Goal: Transaction & Acquisition: Obtain resource

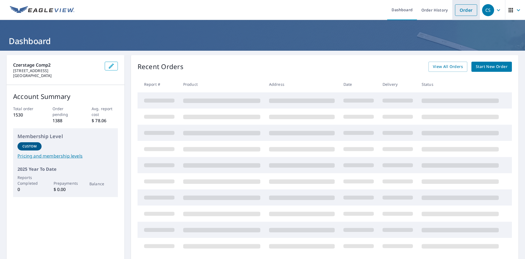
click at [460, 8] on link "Order" at bounding box center [466, 9] width 22 height 11
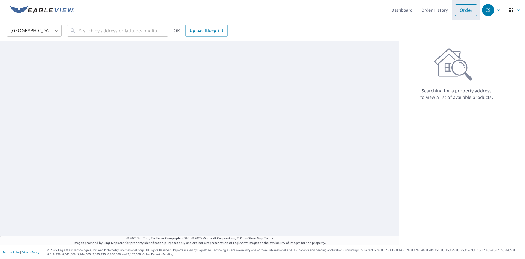
click at [459, 10] on link "Order" at bounding box center [466, 9] width 22 height 11
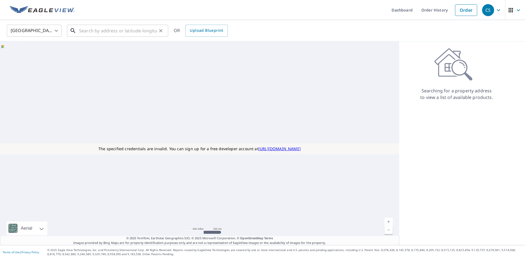
click at [107, 31] on input "text" at bounding box center [118, 30] width 78 height 15
paste input "[STREET_ADDRESS]"
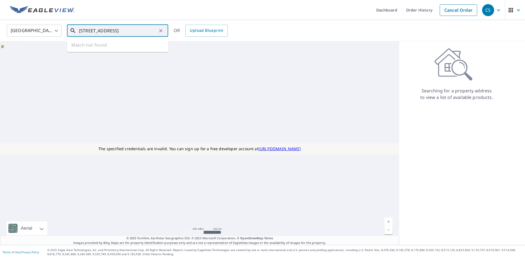
scroll to position [0, 15]
type input "[STREET_ADDRESS]"
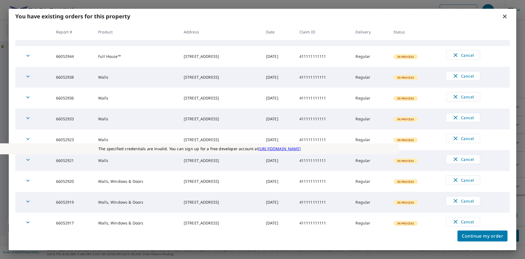
scroll to position [0, 0]
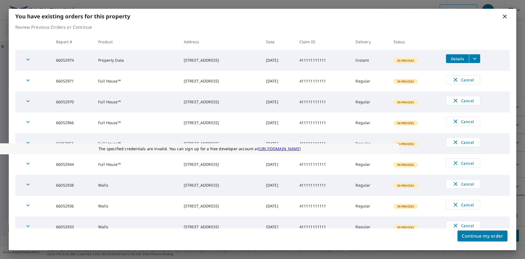
click at [505, 17] on icon at bounding box center [505, 17] width 4 height 4
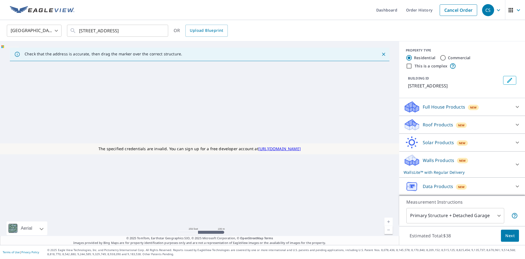
click at [514, 185] on icon at bounding box center [517, 186] width 7 height 7
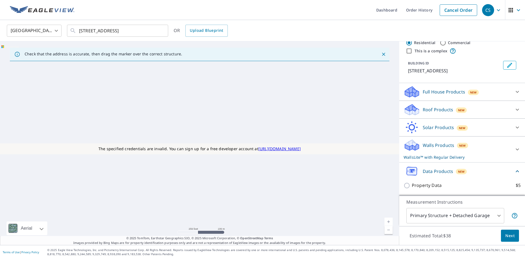
scroll to position [22, 0]
click at [404, 184] on input "Property Data $5" at bounding box center [408, 185] width 8 height 7
checkbox input "true"
type input "5"
checkbox input "false"
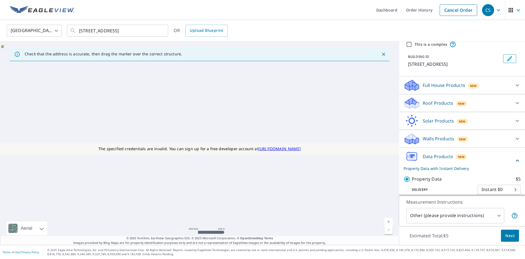
click at [497, 214] on body "CS CS Dashboard Order History Cancel Order CS [GEOGRAPHIC_DATA] [GEOGRAPHIC_DAT…" at bounding box center [262, 129] width 525 height 259
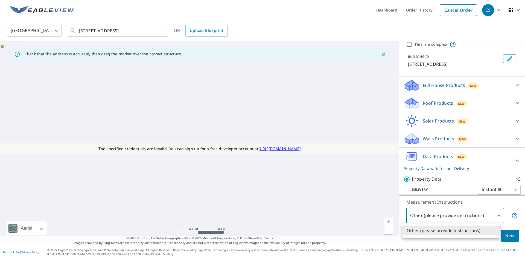
click at [497, 214] on div at bounding box center [262, 129] width 525 height 259
click at [493, 214] on body "CS CS Dashboard Order History Cancel Order CS [GEOGRAPHIC_DATA] [GEOGRAPHIC_DAT…" at bounding box center [262, 129] width 525 height 259
drag, startPoint x: 519, startPoint y: 170, endPoint x: 519, endPoint y: 190, distance: 20.0
click at [519, 190] on div at bounding box center [262, 129] width 525 height 259
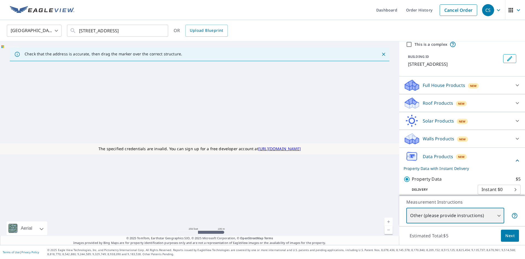
scroll to position [34, 0]
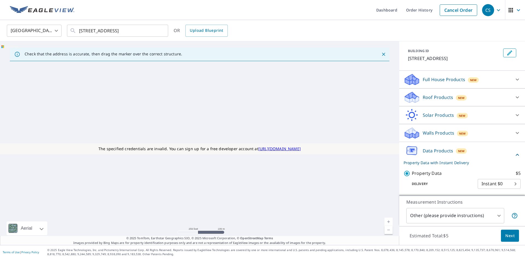
click at [462, 208] on body "CS CS Dashboard Order History Cancel Order CS [GEOGRAPHIC_DATA] [GEOGRAPHIC_DAT…" at bounding box center [262, 129] width 525 height 259
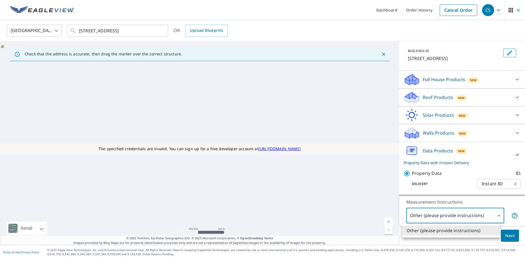
click at [115, 28] on div at bounding box center [262, 129] width 525 height 259
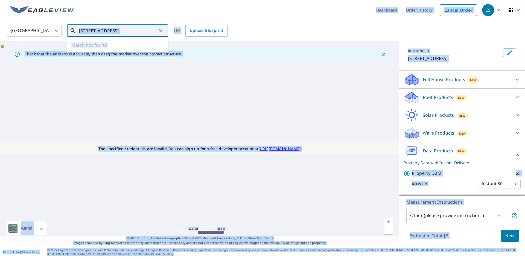
click at [117, 31] on input "[STREET_ADDRESS]" at bounding box center [118, 30] width 78 height 15
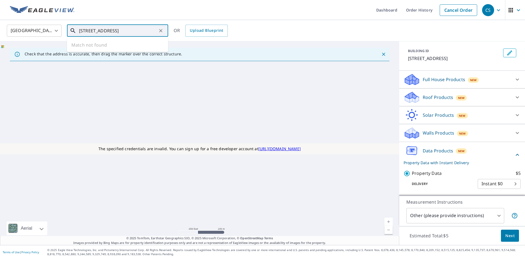
paste input "[STREET_ADDRESS][PERSON_NAME]"
type input "[STREET_ADDRESS][PERSON_NAME]"
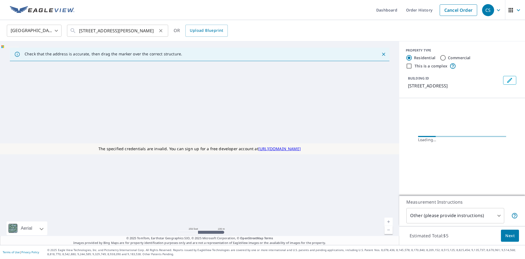
scroll to position [0, 0]
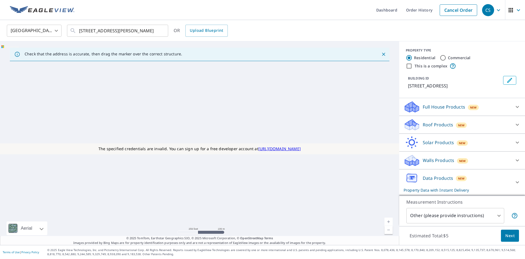
click at [514, 182] on icon at bounding box center [517, 182] width 7 height 7
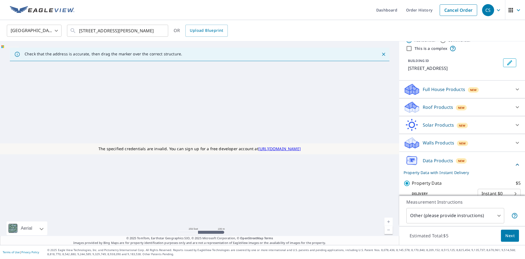
scroll to position [27, 0]
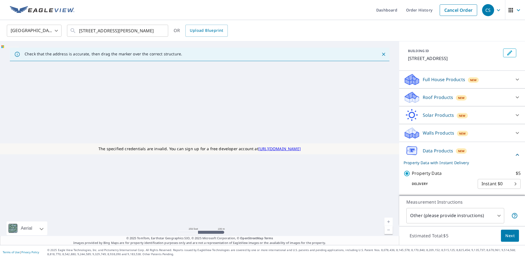
click at [426, 175] on p "Property Data" at bounding box center [427, 173] width 30 height 7
click at [412, 175] on input "Property Data $5" at bounding box center [408, 173] width 8 height 7
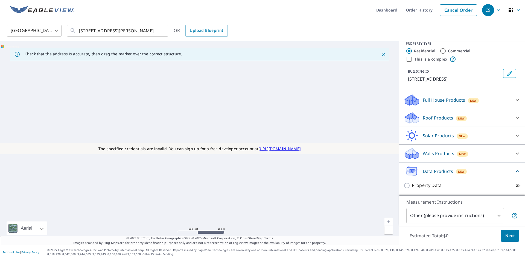
click at [423, 184] on p "Property Data" at bounding box center [427, 185] width 30 height 7
click at [412, 184] on input "Property Data $5" at bounding box center [408, 185] width 8 height 7
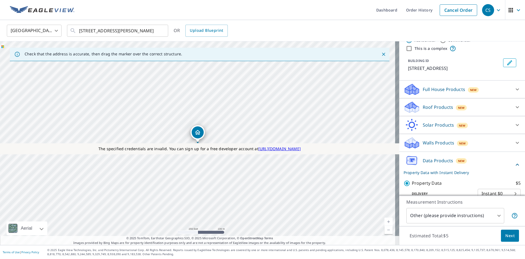
scroll to position [27, 0]
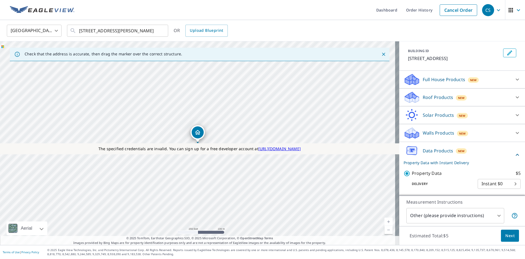
click at [418, 173] on p "Property Data" at bounding box center [427, 173] width 30 height 7
click at [412, 173] on input "Property Data $5" at bounding box center [408, 173] width 8 height 7
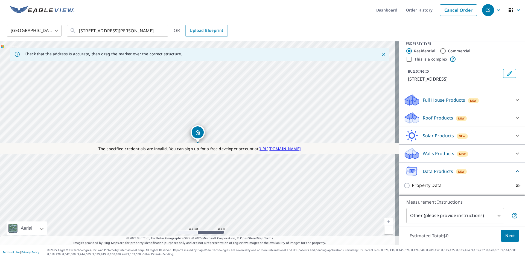
click at [413, 187] on p "Property Data" at bounding box center [427, 185] width 30 height 7
click at [412, 187] on input "Property Data $5" at bounding box center [408, 185] width 8 height 7
checkbox input "true"
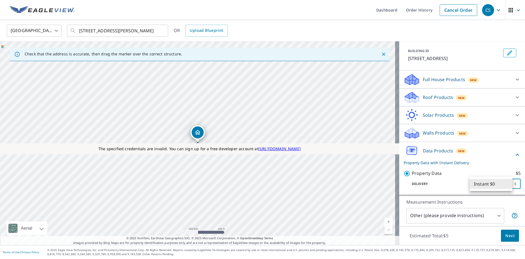
click at [507, 184] on body "CS CS Dashboard Order History Cancel Order CS [GEOGRAPHIC_DATA] [GEOGRAPHIC_DAT…" at bounding box center [262, 129] width 525 height 259
click at [452, 183] on div at bounding box center [262, 129] width 525 height 259
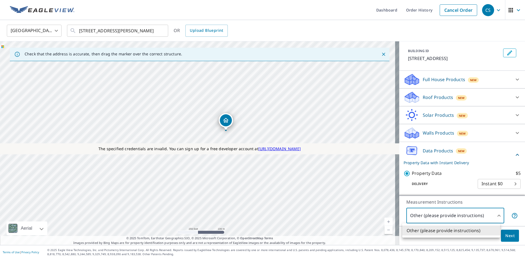
click at [481, 216] on body "CS CS Dashboard Order History Cancel Order CS [GEOGRAPHIC_DATA] [GEOGRAPHIC_DAT…" at bounding box center [262, 129] width 525 height 259
click at [479, 216] on div at bounding box center [262, 129] width 525 height 259
click at [454, 213] on body "CS CS Dashboard Order History Cancel Order CS [GEOGRAPHIC_DATA] [GEOGRAPHIC_DAT…" at bounding box center [262, 129] width 525 height 259
click at [454, 213] on div at bounding box center [262, 129] width 525 height 259
click at [454, 213] on body "CS CS Dashboard Order History Cancel Order CS [GEOGRAPHIC_DATA] [GEOGRAPHIC_DAT…" at bounding box center [262, 129] width 525 height 259
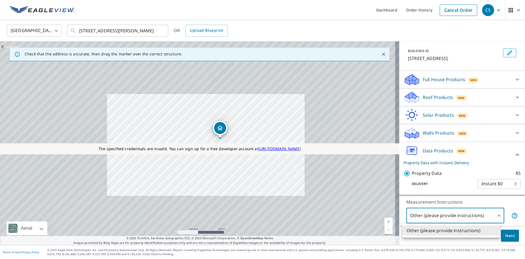
click at [430, 173] on div at bounding box center [262, 129] width 525 height 259
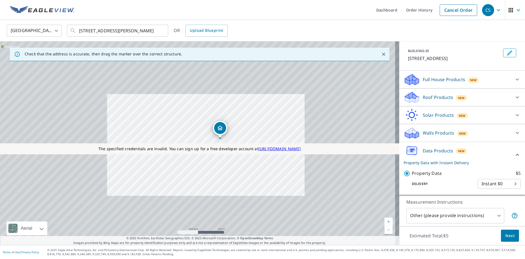
click at [438, 137] on div "Walls Products New" at bounding box center [457, 132] width 107 height 13
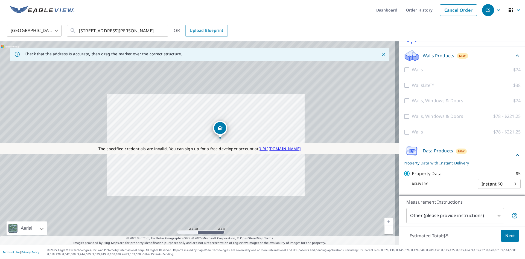
scroll to position [0, 0]
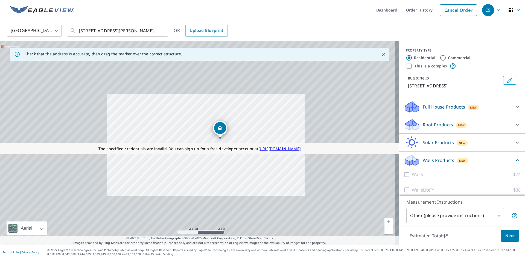
click at [425, 128] on div "Roof Products New" at bounding box center [457, 124] width 107 height 13
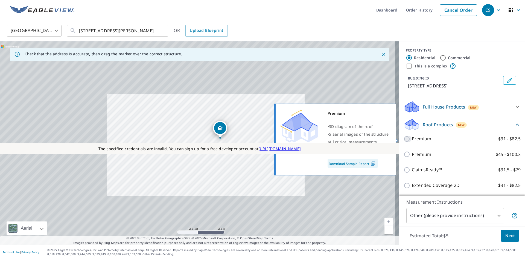
click at [404, 141] on input "Premium $31 - $82.5" at bounding box center [408, 138] width 8 height 7
checkbox input "true"
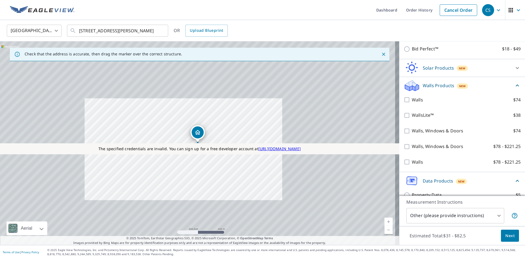
scroll to position [228, 0]
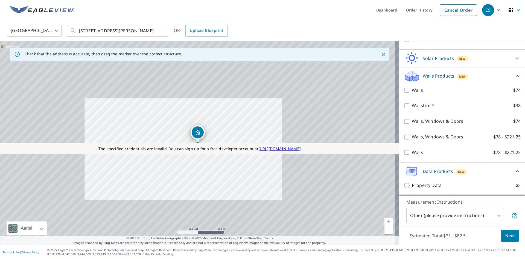
click at [417, 186] on p "Property Data" at bounding box center [427, 185] width 30 height 7
click at [412, 186] on input "Property Data $5" at bounding box center [408, 185] width 8 height 7
checkbox input "true"
checkbox input "false"
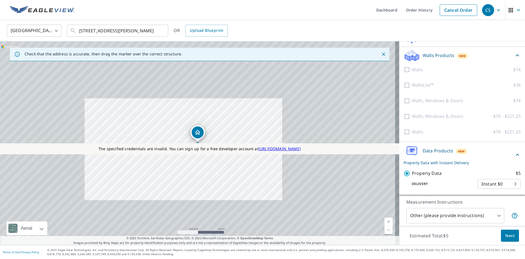
click at [476, 215] on body "CS CS Dashboard Order History Cancel Order CS [GEOGRAPHIC_DATA] [GEOGRAPHIC_DAT…" at bounding box center [262, 129] width 525 height 259
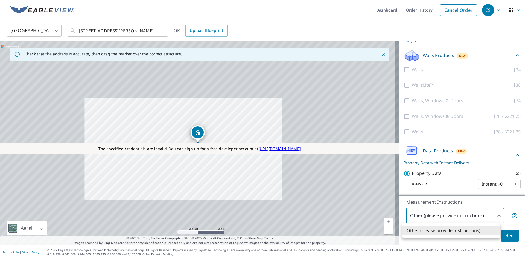
click at [453, 217] on div at bounding box center [262, 129] width 525 height 259
click at [449, 216] on body "CS CS Dashboard Order History Cancel Order CS [GEOGRAPHIC_DATA] [GEOGRAPHIC_DAT…" at bounding box center [262, 129] width 525 height 259
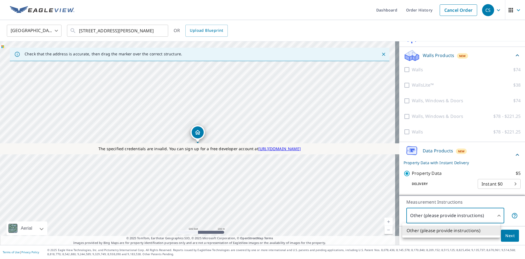
click at [449, 216] on div at bounding box center [262, 129] width 525 height 259
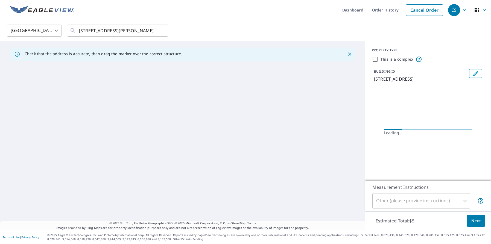
click at [364, 27] on div "United States US ​ 245 Picadilly Dr, Kyle, TX 78640, USA ​" at bounding box center [244, 30] width 482 height 13
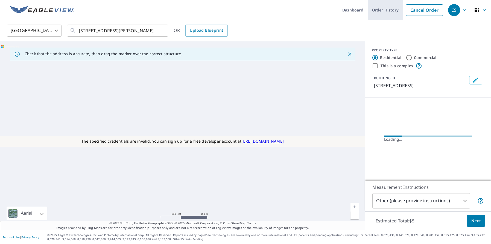
click at [378, 10] on link "Order History" at bounding box center [385, 10] width 35 height 20
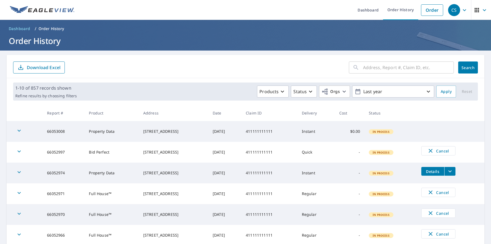
scroll to position [27, 0]
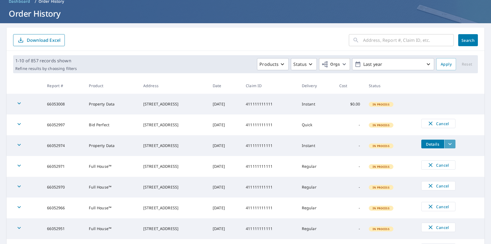
click at [451, 144] on icon "filesDropdownBtn-66052974" at bounding box center [450, 144] width 7 height 7
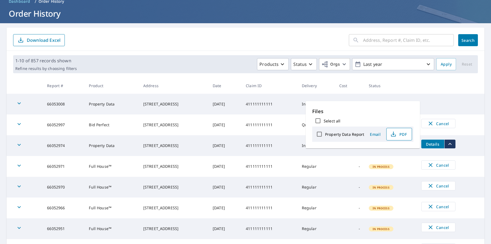
click at [404, 136] on span "PDF" at bounding box center [399, 134] width 18 height 7
